Goal: Information Seeking & Learning: Learn about a topic

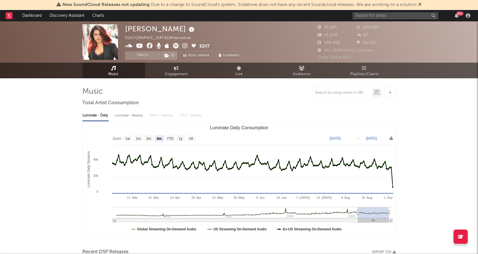
select select "6m"
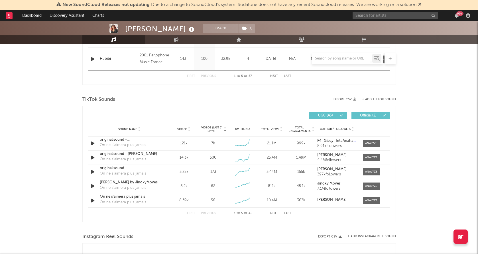
scroll to position [347, 0]
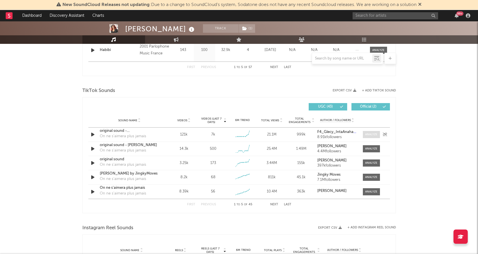
click at [371, 135] on div at bounding box center [371, 135] width 12 height 4
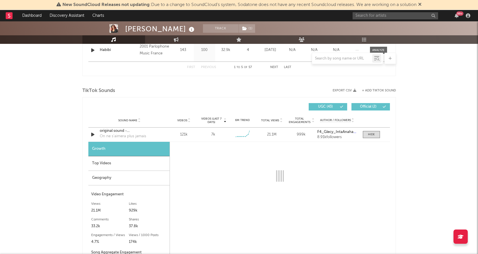
click at [144, 178] on div "Geography" at bounding box center [128, 178] width 81 height 15
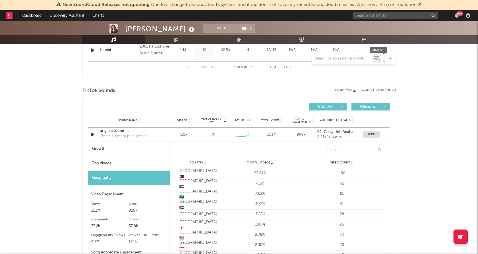
click at [142, 161] on div "Top Videos" at bounding box center [128, 163] width 81 height 15
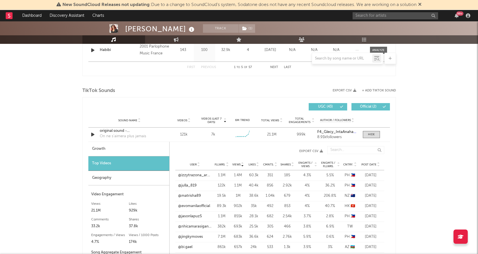
click at [369, 164] on span "Post Date" at bounding box center [368, 164] width 15 height 3
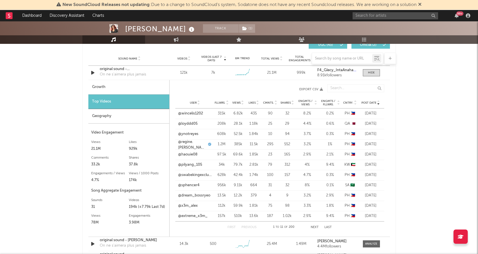
scroll to position [409, 0]
click at [193, 146] on link "@regine.[PERSON_NAME]" at bounding box center [192, 144] width 29 height 11
click at [364, 74] on span at bounding box center [371, 72] width 17 height 7
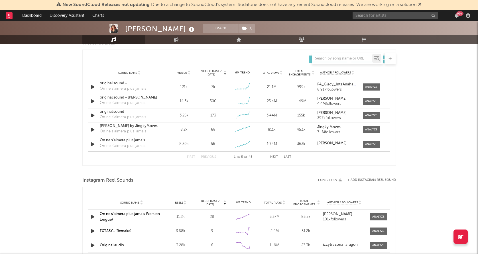
scroll to position [392, 0]
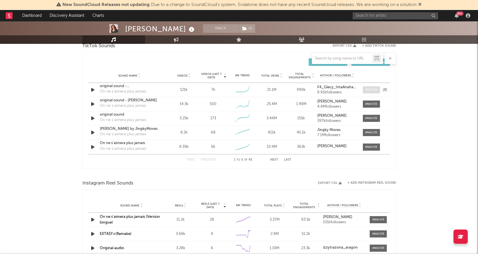
click at [369, 90] on div at bounding box center [371, 90] width 12 height 4
select select "6m"
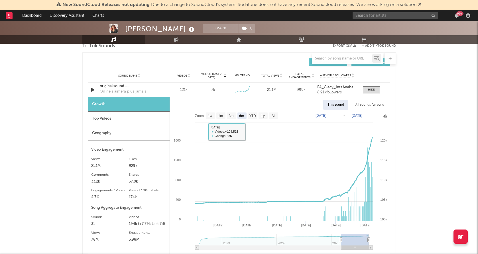
click at [121, 141] on div "Growth Top Videos Geography Video Engagement Views 21.1M Likes 929k Likes 929k …" at bounding box center [129, 175] width 82 height 157
click at [124, 135] on div "Geography" at bounding box center [128, 133] width 81 height 15
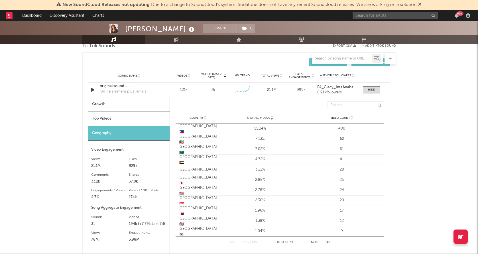
click at [135, 117] on div "Top Videos" at bounding box center [128, 119] width 81 height 15
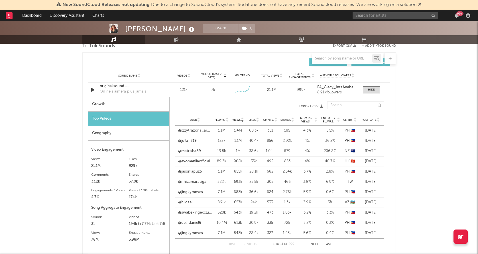
click at [369, 119] on span "Post Date" at bounding box center [368, 119] width 15 height 3
click at [192, 161] on link "@regine.[PERSON_NAME]" at bounding box center [192, 161] width 29 height 11
click at [369, 90] on div at bounding box center [371, 90] width 7 height 4
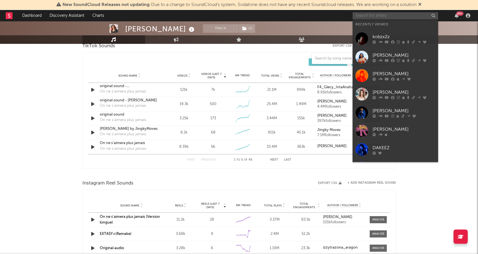
click at [400, 14] on input "text" at bounding box center [396, 15] width 86 height 7
click at [361, 55] on div at bounding box center [361, 57] width 13 height 13
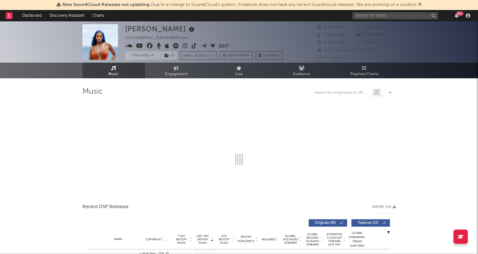
select select "6m"
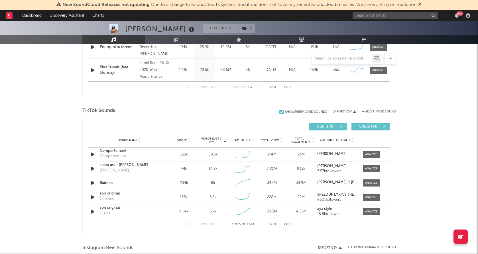
scroll to position [343, 0]
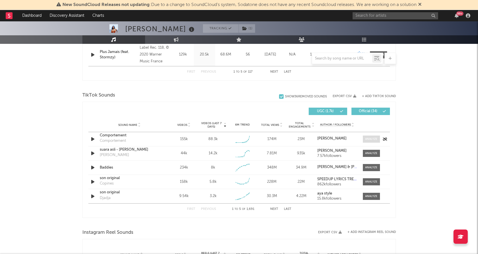
click at [371, 139] on div at bounding box center [371, 139] width 12 height 4
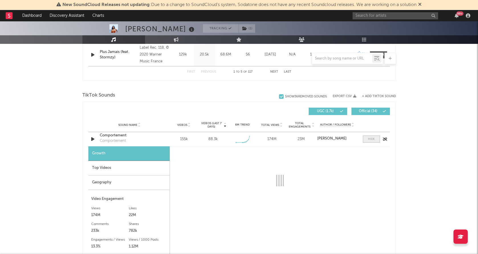
click at [371, 139] on div at bounding box center [371, 139] width 7 height 4
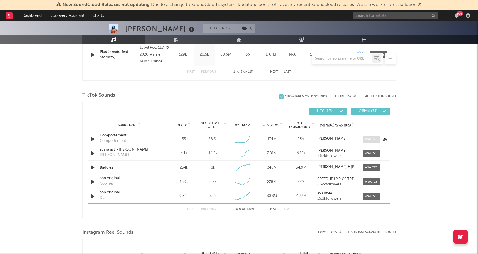
click at [371, 139] on div at bounding box center [371, 139] width 12 height 4
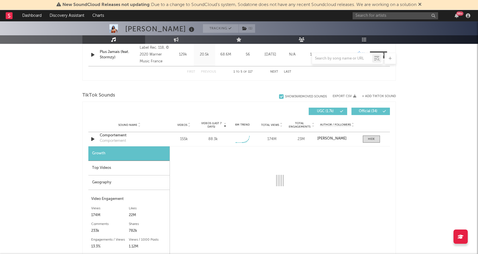
click at [124, 182] on div "Geography" at bounding box center [128, 183] width 81 height 15
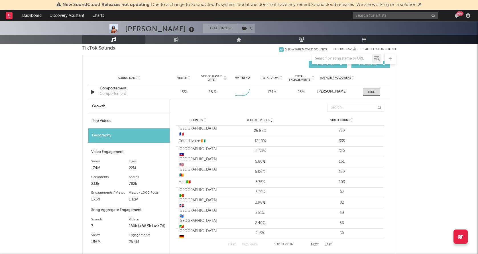
scroll to position [387, 0]
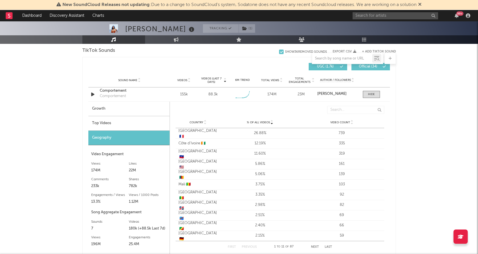
click at [117, 124] on div "Top Videos" at bounding box center [128, 123] width 81 height 15
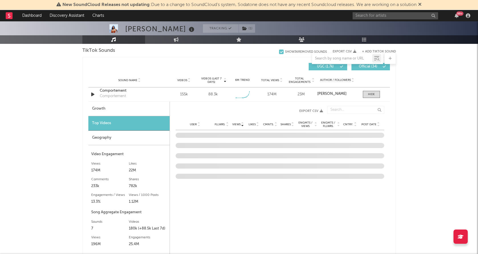
click at [364, 124] on span "Post Date" at bounding box center [368, 124] width 15 height 3
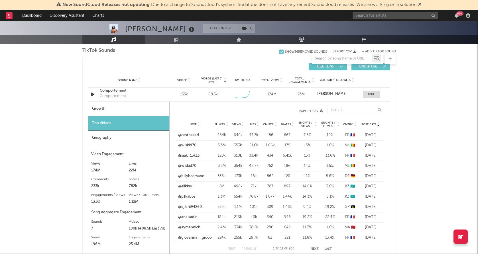
click at [364, 124] on span "Post Date" at bounding box center [368, 124] width 15 height 3
click at [188, 184] on link "@elikkuu" at bounding box center [185, 187] width 15 height 6
click at [141, 139] on div "Geography" at bounding box center [128, 138] width 81 height 15
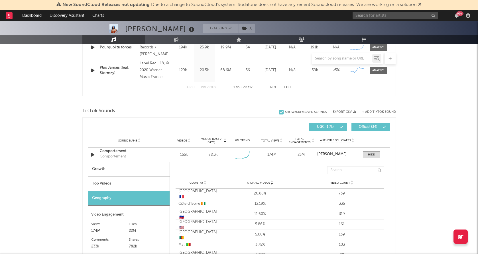
scroll to position [314, 0]
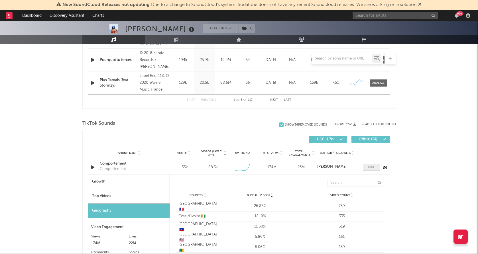
click at [374, 169] on div at bounding box center [371, 167] width 7 height 4
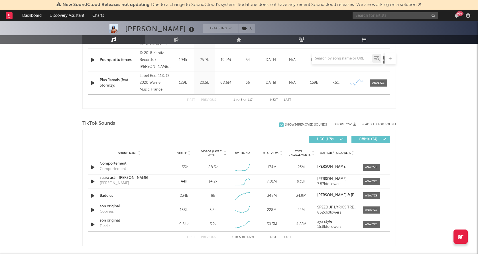
click at [402, 13] on input "text" at bounding box center [396, 15] width 86 height 7
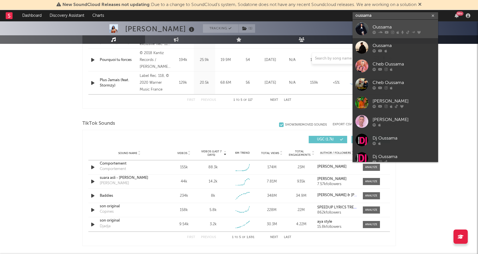
type input "oussama"
click at [378, 28] on div "Oussama" at bounding box center [404, 27] width 63 height 7
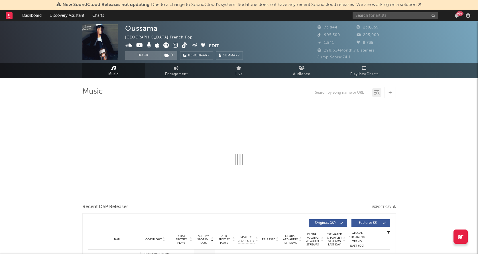
select select "6m"
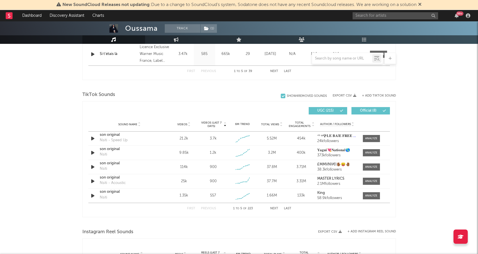
scroll to position [345, 0]
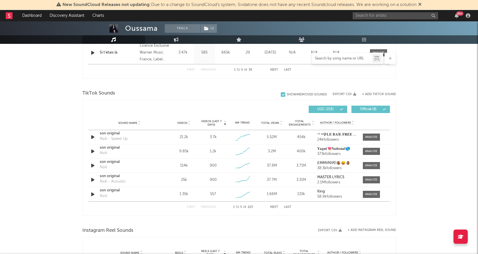
click at [339, 58] on input "text" at bounding box center [342, 58] width 60 height 5
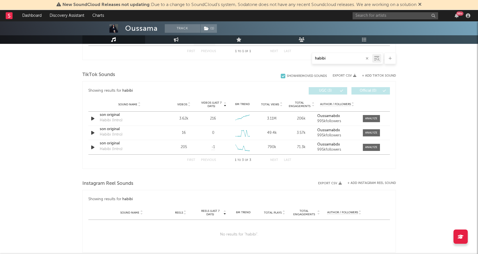
scroll to position [269, 0]
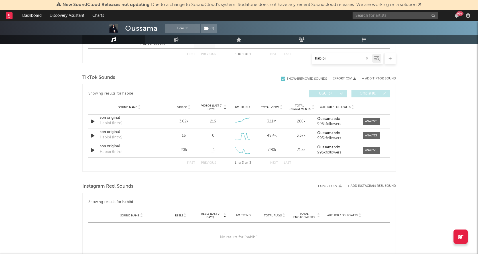
type input "habibi"
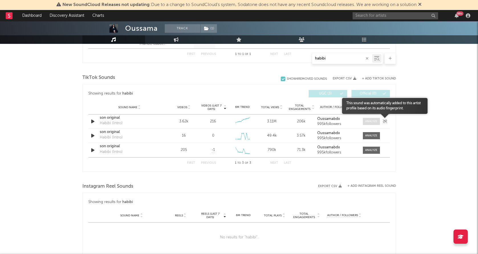
click at [375, 121] on div at bounding box center [371, 121] width 12 height 4
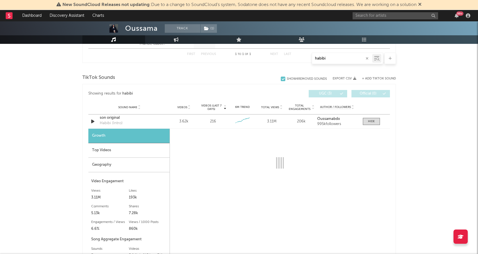
select select "6m"
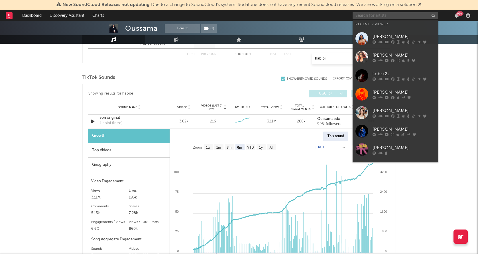
click at [393, 17] on input "text" at bounding box center [396, 15] width 86 height 7
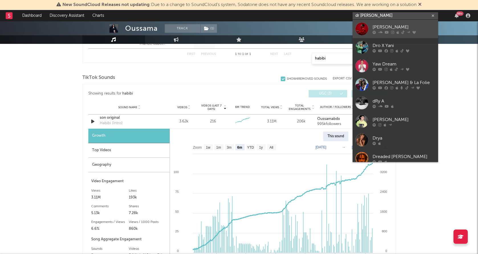
type input "dr [PERSON_NAME]"
click at [363, 28] on div at bounding box center [361, 29] width 13 height 13
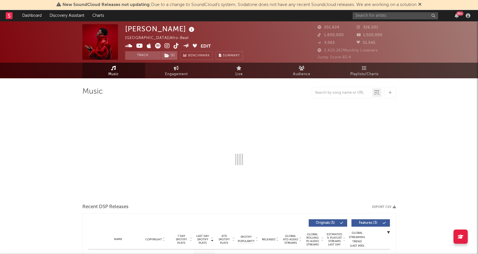
select select "6m"
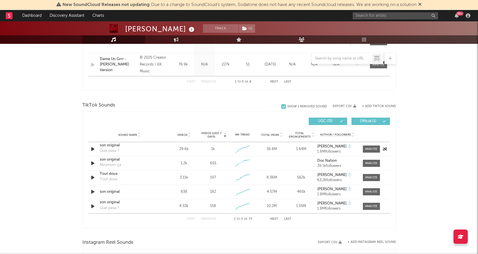
scroll to position [332, 0]
click at [369, 164] on div at bounding box center [371, 164] width 12 height 4
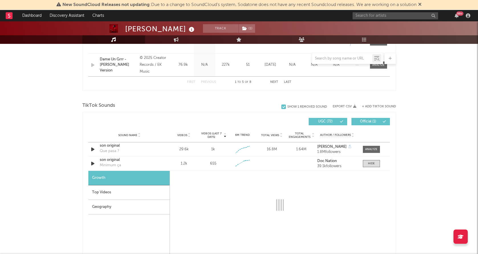
select select "1w"
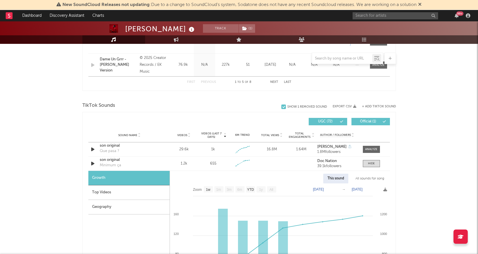
click at [115, 205] on div "Geography" at bounding box center [128, 207] width 81 height 15
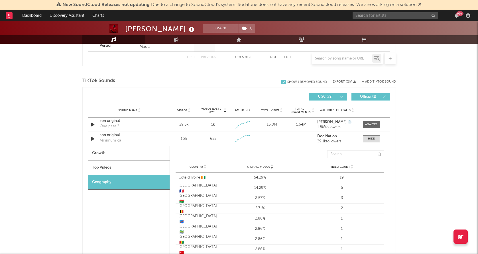
scroll to position [361, 0]
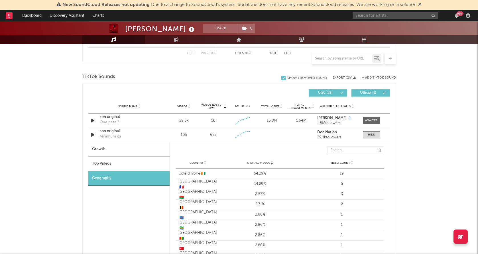
click at [141, 153] on div "Growth" at bounding box center [128, 149] width 81 height 15
select select "1w"
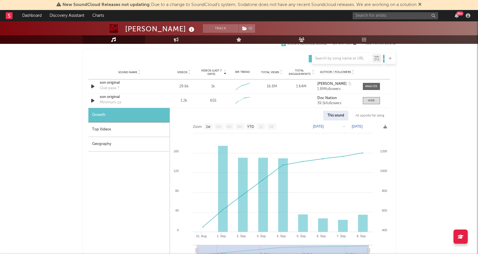
scroll to position [391, 0]
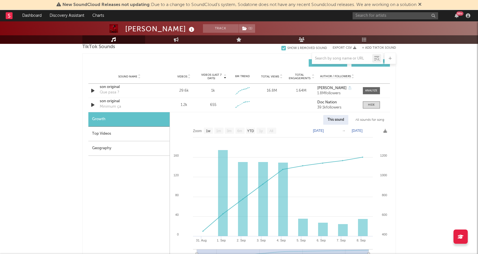
click at [125, 133] on div "Top Videos" at bounding box center [128, 134] width 81 height 15
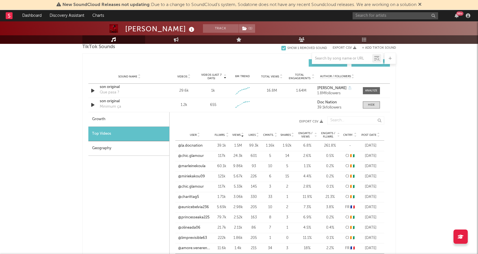
click at [370, 134] on span "Post Date" at bounding box center [368, 134] width 15 height 3
click at [107, 100] on div "son original" at bounding box center [130, 102] width 60 height 6
click at [114, 101] on div "son original" at bounding box center [130, 102] width 60 height 6
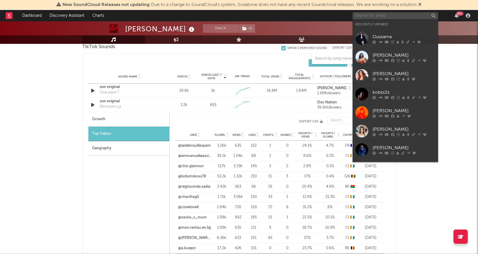
click at [381, 18] on input "text" at bounding box center [396, 15] width 86 height 7
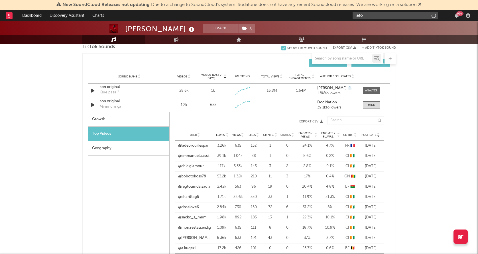
click at [370, 16] on input "leto" at bounding box center [396, 15] width 86 height 7
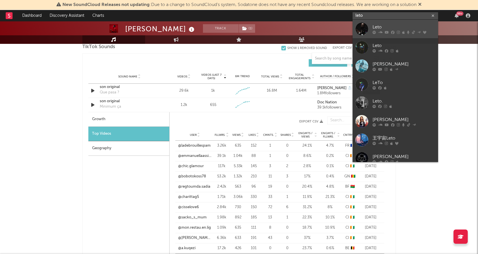
type input "leto"
click at [361, 27] on div at bounding box center [361, 29] width 13 height 13
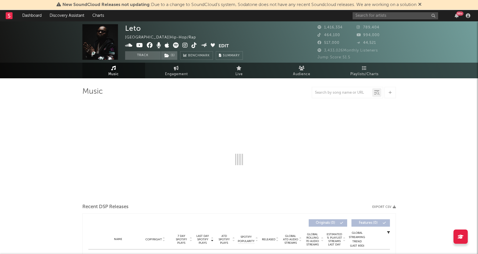
select select "6m"
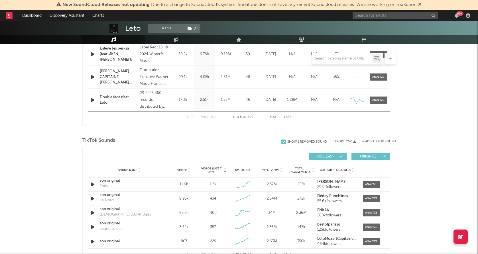
scroll to position [298, 0]
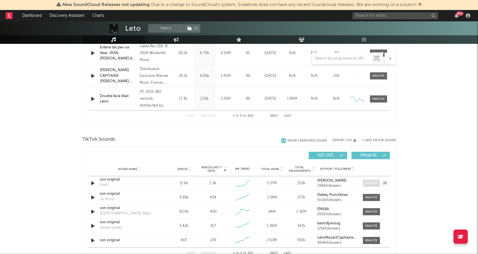
click at [367, 180] on span at bounding box center [371, 183] width 17 height 7
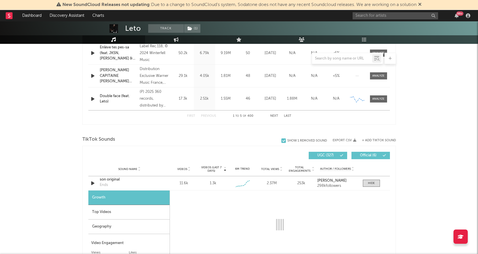
click at [123, 229] on div "Geography" at bounding box center [128, 227] width 81 height 15
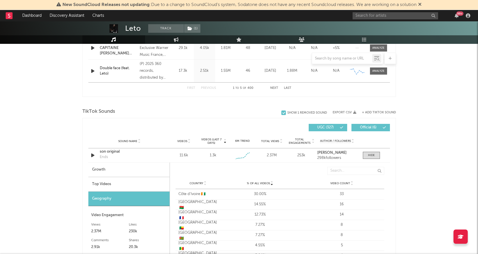
scroll to position [329, 0]
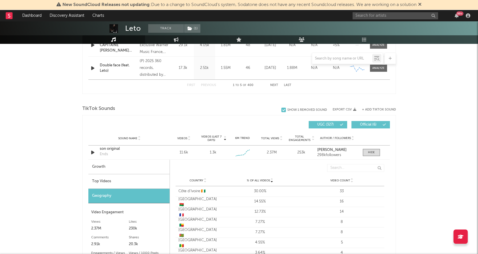
click at [133, 183] on div "Top Videos" at bounding box center [128, 181] width 81 height 15
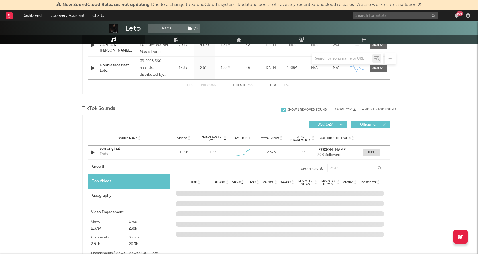
click at [367, 182] on span "Post Date" at bounding box center [368, 182] width 15 height 3
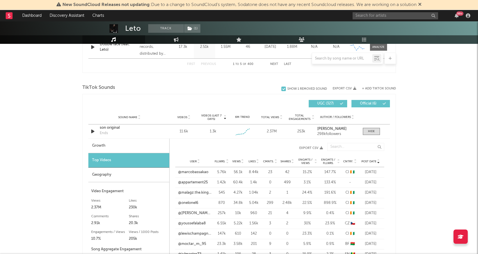
scroll to position [355, 0]
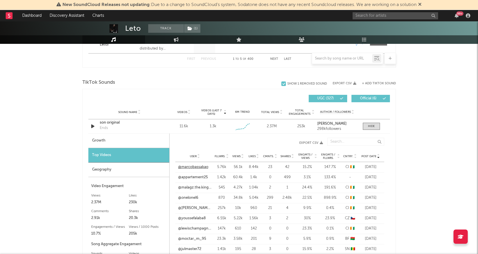
click at [194, 167] on link "@marcobassakao" at bounding box center [193, 167] width 30 height 6
click at [194, 186] on link "@malagz.the.king.officiel" at bounding box center [195, 188] width 34 height 6
click at [186, 198] on link "@onelonel6" at bounding box center [188, 198] width 20 height 6
click at [196, 208] on link "@[PERSON_NAME].gamer.gamer6" at bounding box center [195, 208] width 34 height 6
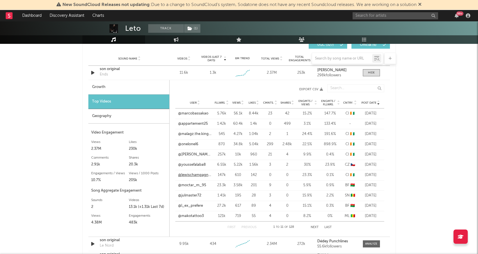
click at [192, 174] on link "@lewischampagnard8" at bounding box center [195, 175] width 34 height 6
click at [182, 112] on link "@marcobassakao" at bounding box center [193, 114] width 30 height 6
click at [379, 19] on input "text" at bounding box center [396, 15] width 86 height 7
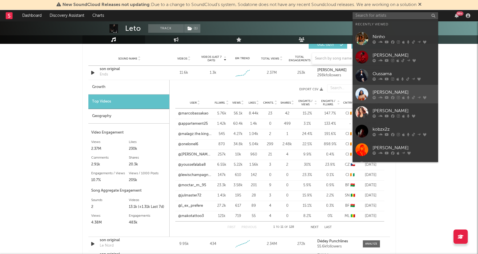
click at [363, 95] on div at bounding box center [361, 94] width 13 height 13
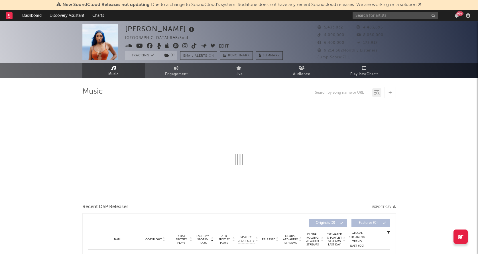
select select "6m"
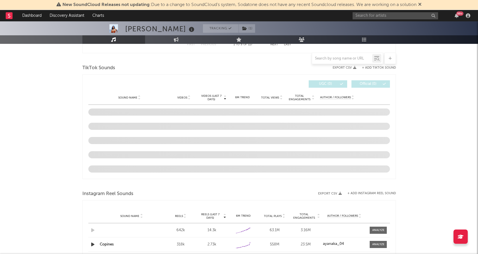
scroll to position [370, 0]
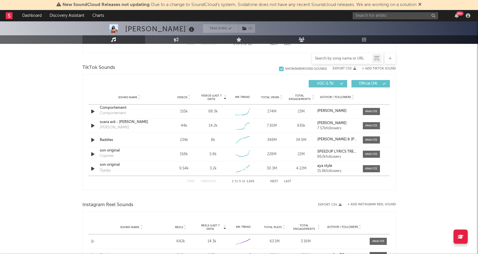
click at [338, 57] on input "text" at bounding box center [342, 58] width 60 height 5
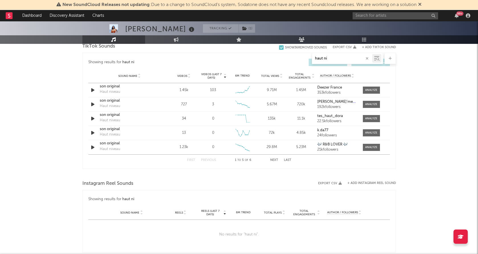
scroll to position [300, 0]
type input "haut niveau"
click at [181, 77] on span "Videos" at bounding box center [182, 76] width 10 height 3
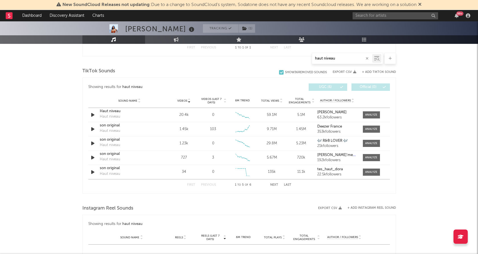
scroll to position [268, 0]
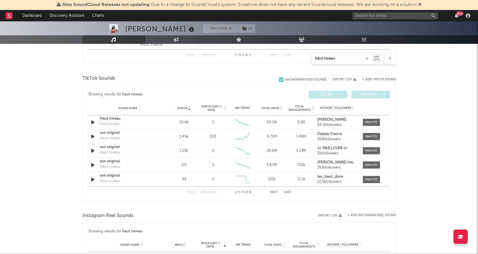
click at [370, 79] on button "+ Add TikTok Sound" at bounding box center [379, 79] width 34 height 3
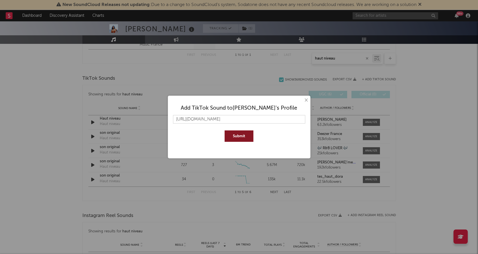
type input "[URL][DOMAIN_NAME]"
click at [244, 135] on button "Submit" at bounding box center [239, 136] width 29 height 11
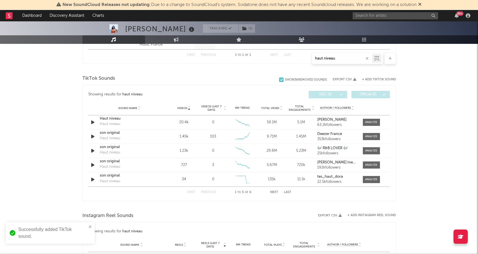
click at [368, 57] on icon "button" at bounding box center [367, 59] width 3 height 4
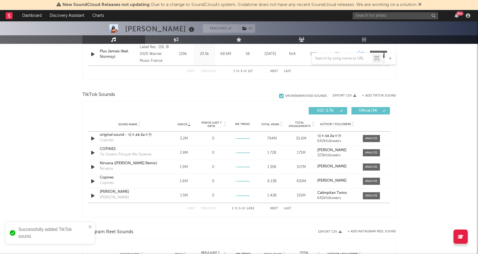
scroll to position [348, 0]
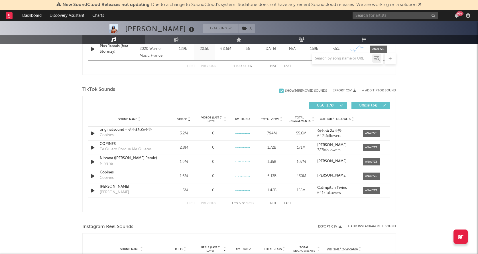
click at [210, 118] on span "Videos (last 7 days)" at bounding box center [211, 119] width 23 height 7
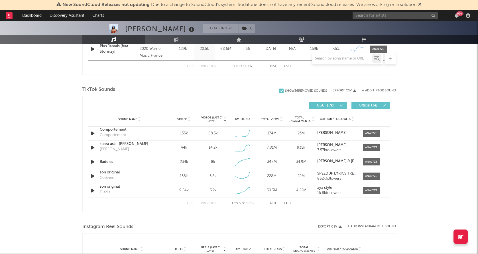
click at [272, 202] on button "Next" at bounding box center [274, 203] width 8 height 3
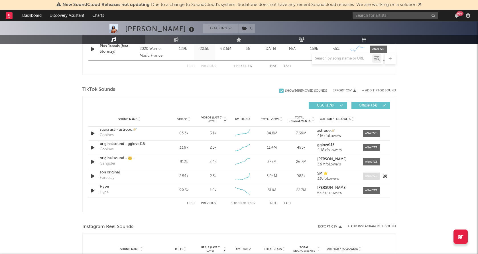
click at [374, 177] on div at bounding box center [371, 176] width 12 height 4
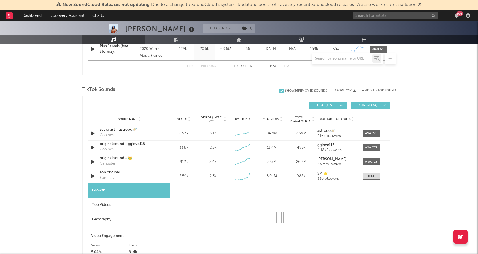
select select "1w"
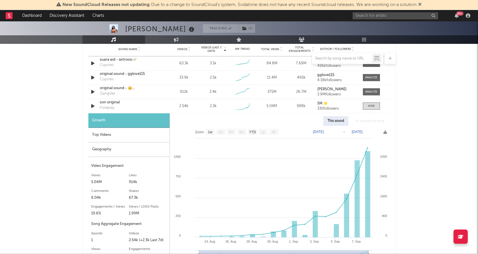
click at [125, 145] on div "Geography" at bounding box center [128, 150] width 81 height 15
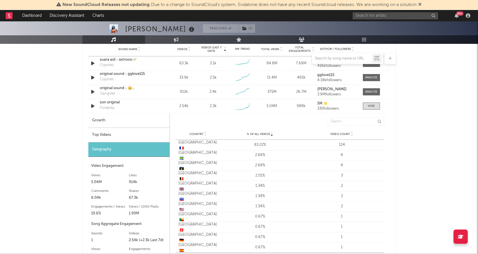
click at [130, 133] on div "Top Videos" at bounding box center [128, 135] width 81 height 15
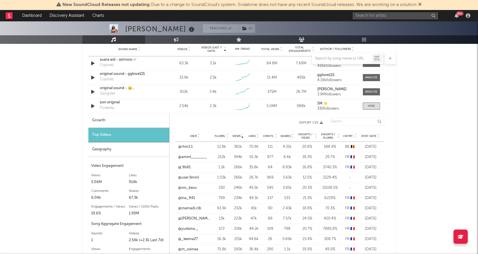
click at [369, 138] on span "Post Date" at bounding box center [368, 136] width 15 height 3
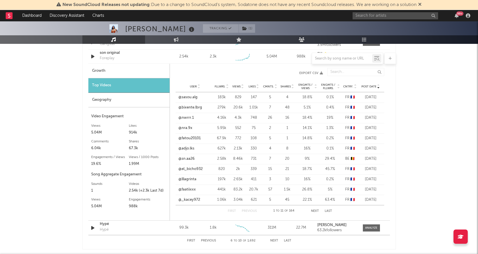
click at [315, 212] on button "Next" at bounding box center [315, 211] width 8 height 3
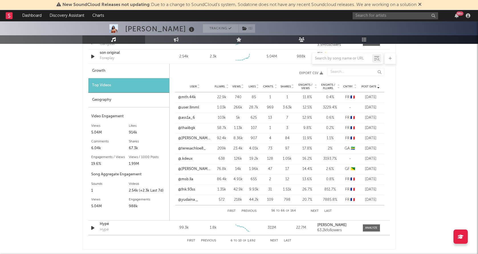
click at [315, 212] on button "Next" at bounding box center [315, 211] width 8 height 3
click at [235, 211] on button "First" at bounding box center [231, 211] width 8 height 3
click at [133, 103] on div "Geography" at bounding box center [128, 100] width 81 height 15
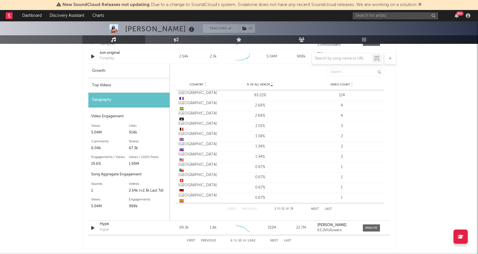
click at [120, 74] on div "Growth" at bounding box center [128, 71] width 81 height 15
select select "1w"
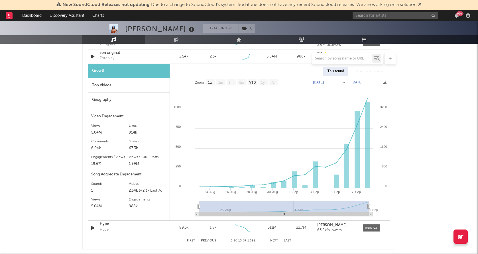
click at [115, 89] on div "Top Videos" at bounding box center [128, 85] width 81 height 15
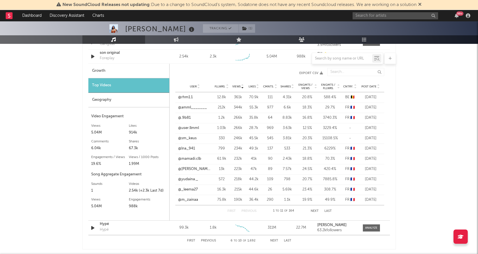
click at [348, 86] on span "Cntry." at bounding box center [348, 86] width 10 height 3
click at [316, 210] on button "Next" at bounding box center [315, 211] width 8 height 3
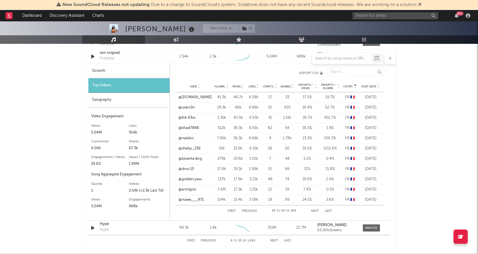
click at [316, 210] on button "Next" at bounding box center [315, 211] width 8 height 3
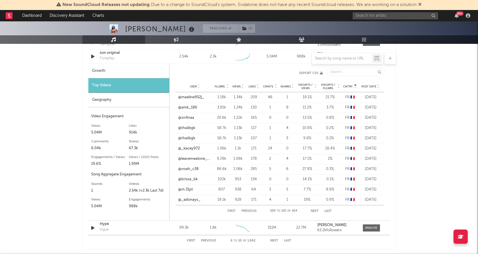
click at [316, 210] on button "Next" at bounding box center [315, 211] width 8 height 3
click at [186, 105] on link "@abulto8" at bounding box center [186, 108] width 17 height 6
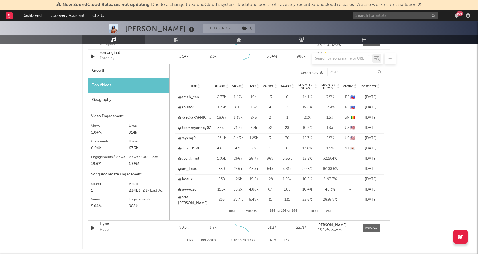
click at [182, 97] on link "@emah_ten" at bounding box center [188, 98] width 21 height 6
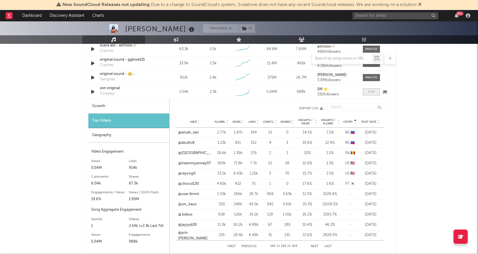
click at [369, 91] on div at bounding box center [371, 92] width 7 height 4
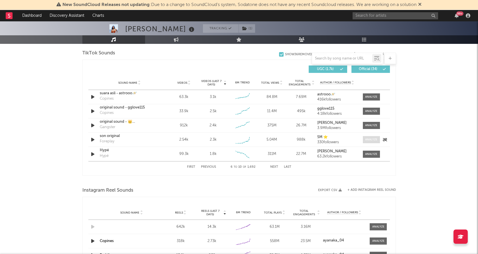
scroll to position [381, 0]
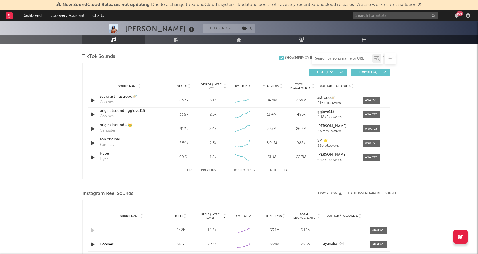
click at [334, 56] on input "text" at bounding box center [342, 58] width 60 height 5
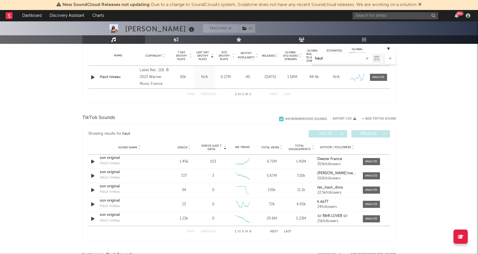
scroll to position [227, 0]
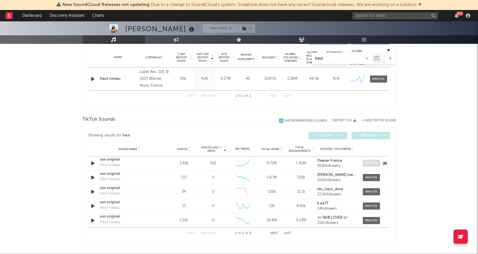
type input "haut"
click at [368, 163] on div at bounding box center [371, 163] width 12 height 4
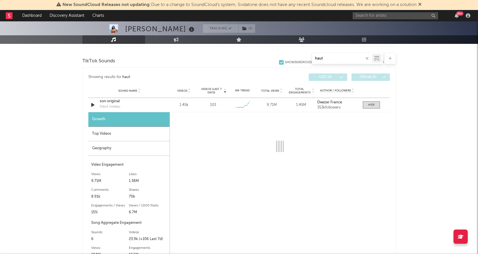
scroll to position [291, 0]
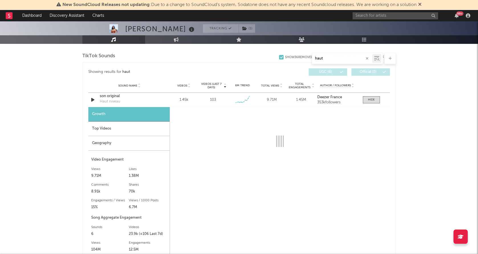
select select "6m"
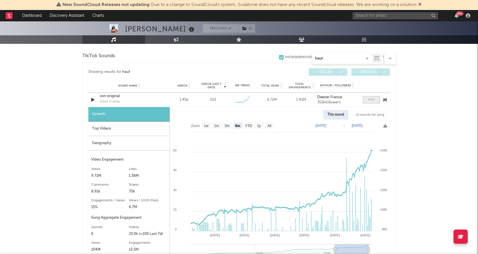
click at [371, 101] on div at bounding box center [371, 100] width 7 height 4
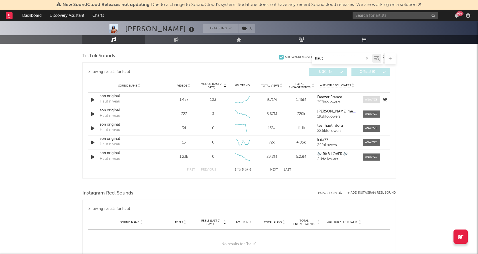
click at [371, 101] on div at bounding box center [371, 100] width 12 height 4
select select "6m"
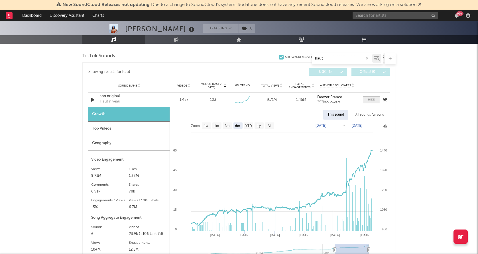
click at [371, 101] on div at bounding box center [371, 100] width 7 height 4
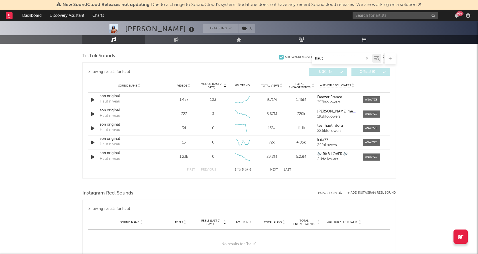
click at [366, 57] on icon "button" at bounding box center [367, 59] width 3 height 4
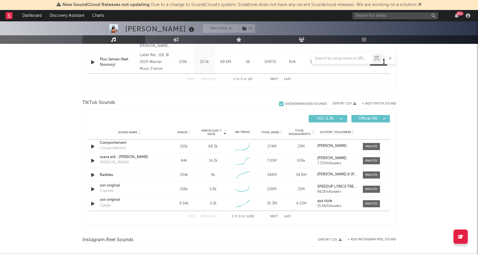
scroll to position [335, 0]
click at [213, 132] on span "Videos (last 7 days)" at bounding box center [211, 132] width 23 height 7
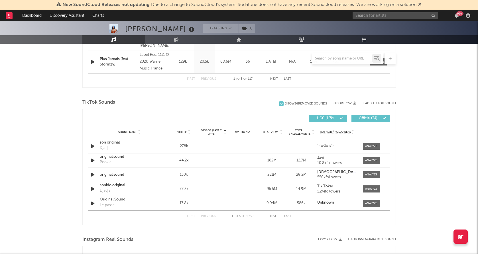
click at [213, 132] on span "Videos (last 7 days)" at bounding box center [211, 132] width 23 height 7
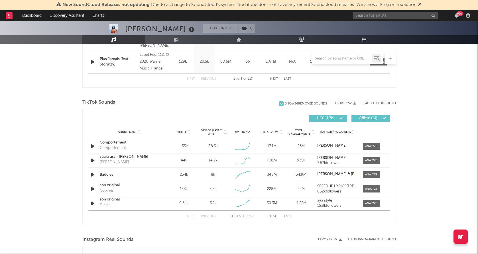
click at [273, 217] on button "Next" at bounding box center [274, 216] width 8 height 3
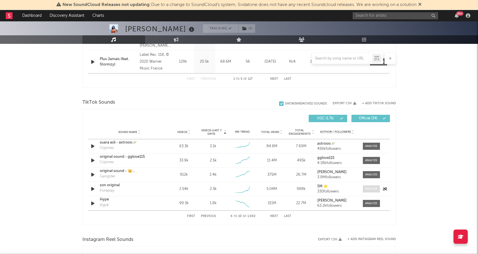
click at [368, 187] on div at bounding box center [371, 189] width 12 height 4
select select "1w"
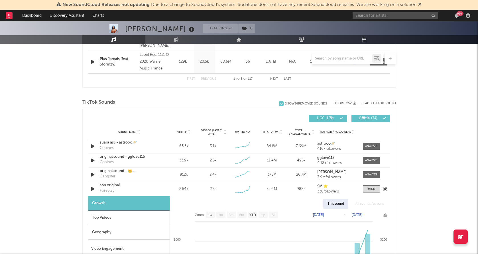
scroll to position [409, 0]
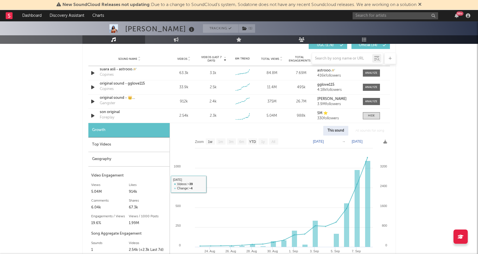
click at [120, 161] on div "Geography" at bounding box center [128, 159] width 81 height 15
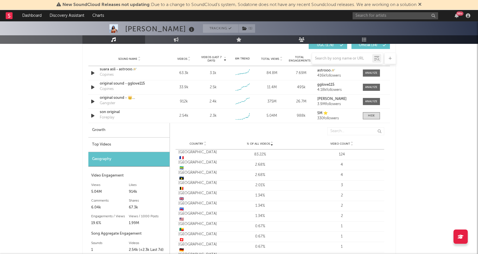
click at [129, 146] on div "Top Videos" at bounding box center [128, 145] width 81 height 15
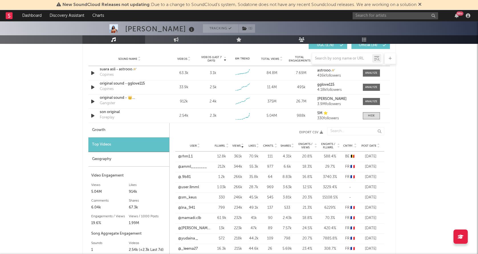
click at [365, 146] on span "Post Date" at bounding box center [368, 145] width 15 height 3
click at [188, 219] on link "@sn.aa26" at bounding box center [186, 218] width 16 height 6
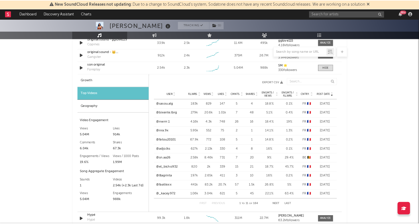
scroll to position [447, 0]
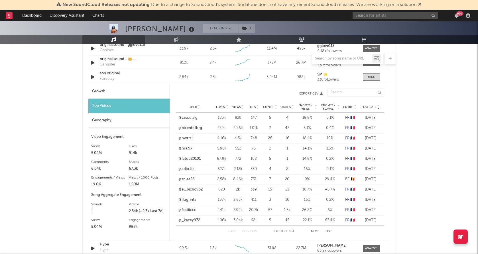
click at [314, 233] on div "First Previous 1 to 11 of 164 Next Last" at bounding box center [280, 231] width 104 height 11
click at [316, 230] on button "Next" at bounding box center [315, 231] width 8 height 3
click at [186, 117] on link "@emt.225" at bounding box center [186, 118] width 17 height 6
click at [313, 230] on button "Next" at bounding box center [315, 231] width 8 height 3
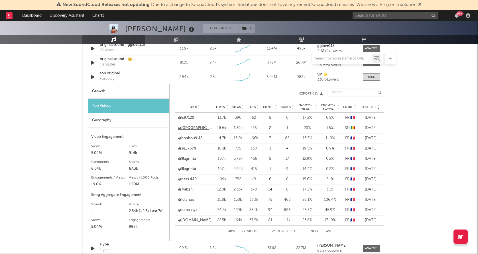
click at [196, 126] on link "@[GEOGRAPHIC_DATA]" at bounding box center [195, 128] width 34 height 6
click at [314, 230] on button "Next" at bounding box center [315, 231] width 8 height 3
click at [184, 171] on link "@joelorab" at bounding box center [186, 169] width 17 height 6
click at [315, 233] on button "Next" at bounding box center [315, 231] width 8 height 3
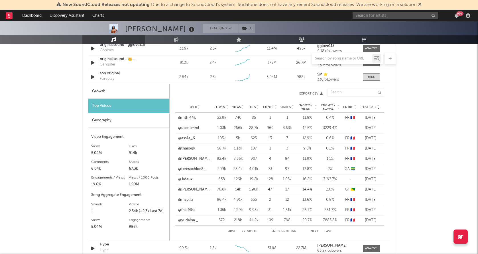
click at [315, 233] on button "Next" at bounding box center [315, 231] width 8 height 3
click at [193, 150] on link "@mazza_7k" at bounding box center [188, 149] width 21 height 6
click at [373, 17] on input "text" at bounding box center [396, 15] width 86 height 7
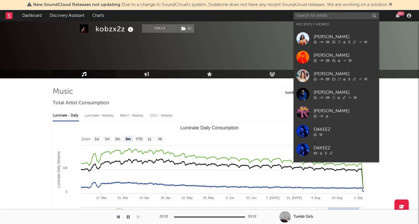
select select "6m"
click at [322, 17] on input "text" at bounding box center [337, 15] width 86 height 7
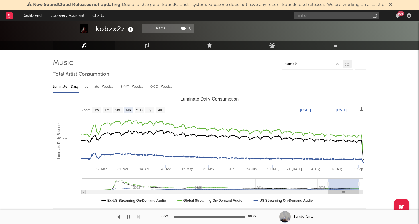
click at [311, 17] on input "ninho" at bounding box center [337, 15] width 86 height 7
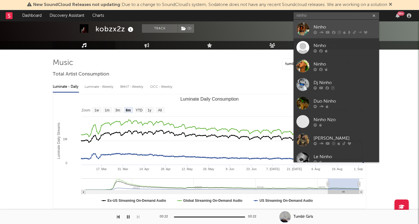
type input "ninho"
click at [300, 29] on div at bounding box center [302, 29] width 13 height 13
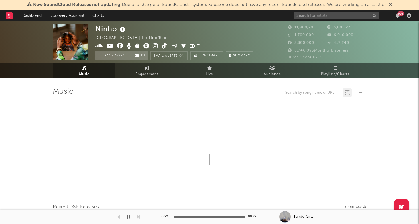
select select "6m"
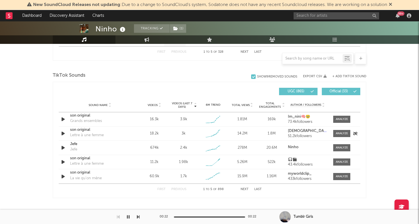
scroll to position [371, 0]
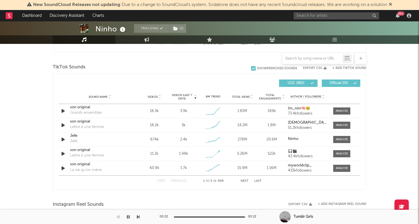
click at [242, 178] on div "First Previous 1 to 5 of 898 Next Last" at bounding box center [209, 181] width 104 height 11
click at [241, 180] on button "Next" at bounding box center [245, 181] width 8 height 3
click at [343, 138] on div at bounding box center [342, 139] width 12 height 4
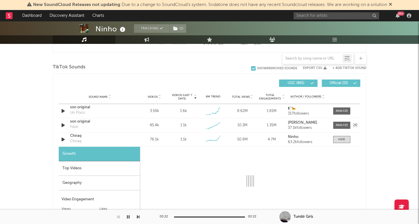
scroll to position [401, 0]
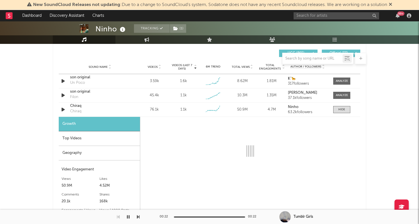
click at [90, 157] on div "Geography" at bounding box center [99, 153] width 81 height 15
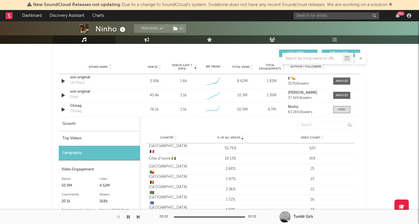
click at [116, 134] on div "Top Videos" at bounding box center [99, 138] width 81 height 15
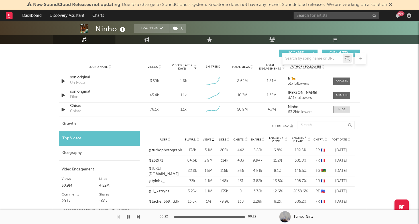
click at [335, 140] on span "Post Date" at bounding box center [339, 139] width 15 height 3
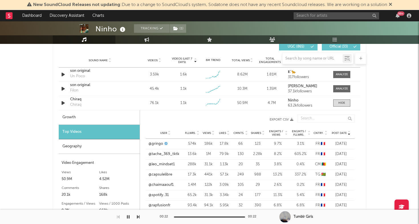
scroll to position [398, 0]
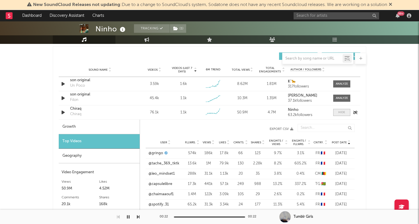
click at [338, 111] on div at bounding box center [341, 112] width 7 height 4
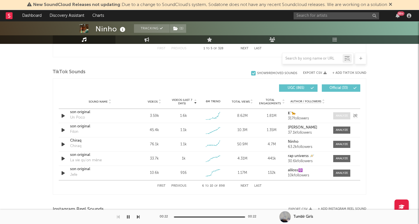
scroll to position [360, 0]
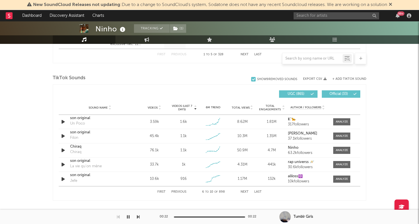
click at [341, 81] on div "+ Add TikTok Sound" at bounding box center [347, 79] width 40 height 6
click at [342, 79] on button "+ Add TikTok Sound" at bounding box center [349, 79] width 34 height 3
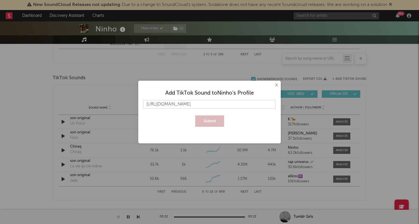
scroll to position [0, 5]
type input "https://www.tiktok.com/music/son-original-7506275018385804054"
click at [200, 118] on button "Submit" at bounding box center [209, 120] width 29 height 11
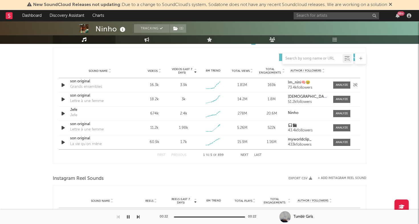
scroll to position [397, 0]
click at [246, 154] on button "Next" at bounding box center [245, 154] width 8 height 3
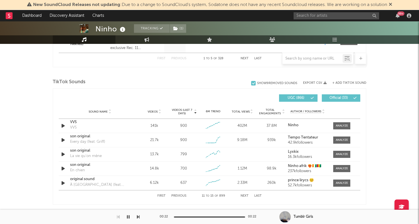
scroll to position [353, 0]
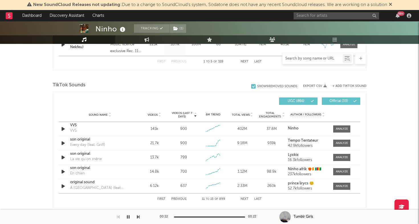
click at [312, 59] on input "text" at bounding box center [312, 58] width 60 height 5
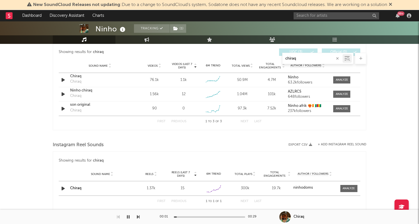
scroll to position [309, 0]
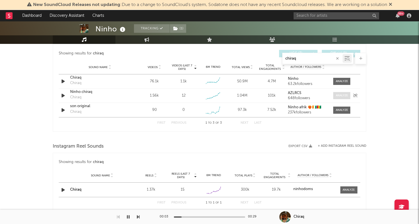
type input "chiraq"
click at [344, 96] on div at bounding box center [342, 95] width 12 height 4
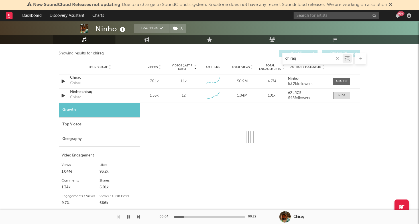
click at [110, 133] on div "Geography" at bounding box center [99, 139] width 81 height 15
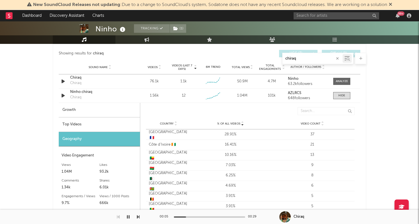
click at [116, 124] on div "Top Videos" at bounding box center [99, 124] width 81 height 15
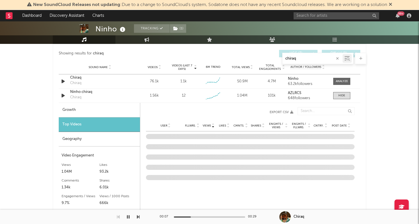
click at [336, 125] on span "Post Date" at bounding box center [339, 125] width 15 height 3
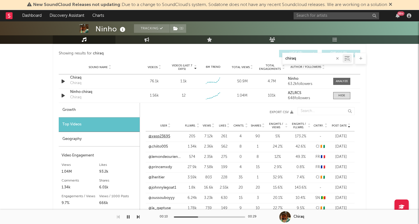
click at [164, 138] on link "@vasp23695" at bounding box center [159, 137] width 22 height 6
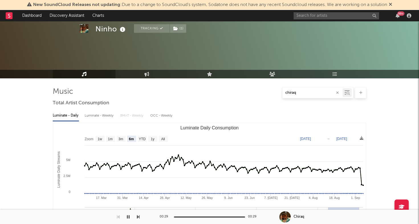
select select "6m"
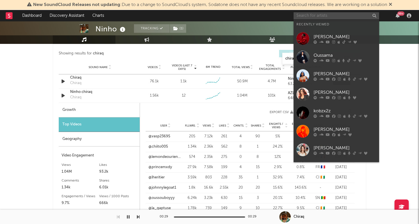
click at [351, 16] on input "text" at bounding box center [337, 15] width 86 height 7
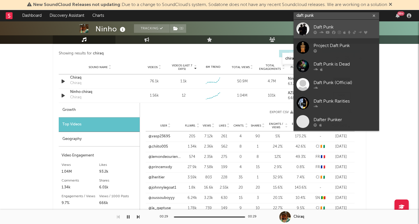
type input "daft punk"
click at [320, 24] on div "Daft Punk" at bounding box center [345, 27] width 63 height 7
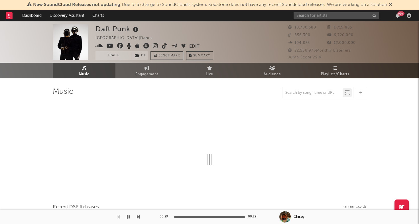
select select "6m"
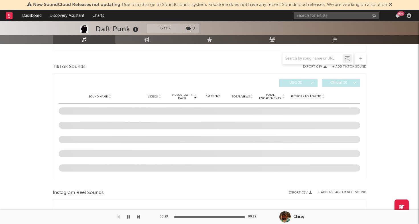
scroll to position [357, 0]
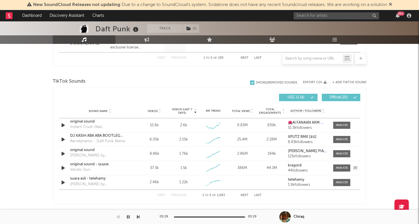
click at [61, 167] on icon "button" at bounding box center [63, 167] width 6 height 7
click at [341, 167] on div at bounding box center [342, 168] width 12 height 4
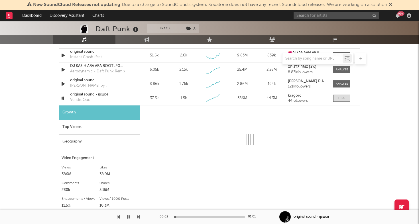
scroll to position [428, 0]
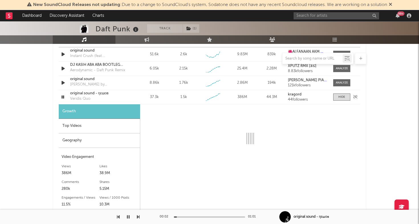
click at [63, 97] on icon "button" at bounding box center [62, 96] width 5 height 7
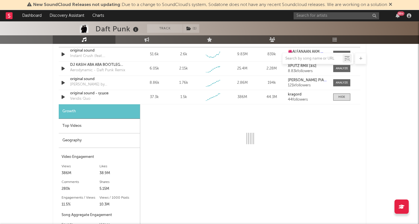
click at [80, 148] on div "Growth Top Videos Geography Video Engagement Views 386M Likes 38.9M Likes 38.9M…" at bounding box center [100, 182] width 82 height 157
click at [87, 142] on div "Geography" at bounding box center [99, 140] width 81 height 15
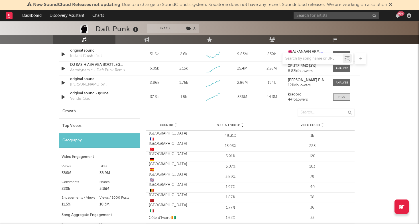
click at [100, 126] on div "Top Videos" at bounding box center [99, 126] width 81 height 15
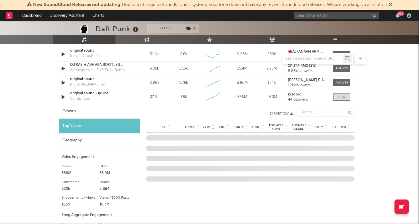
click at [335, 126] on span "Post Date" at bounding box center [339, 126] width 15 height 3
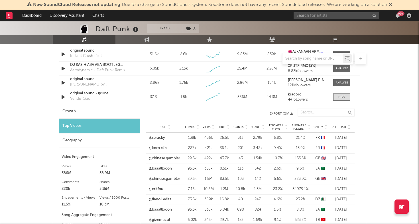
click at [335, 126] on span "Post Date" at bounding box center [339, 126] width 15 height 3
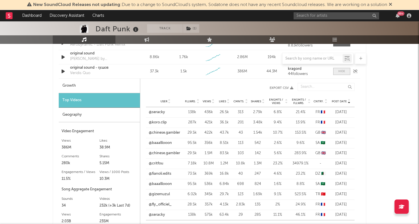
click at [339, 72] on div at bounding box center [341, 71] width 7 height 4
